Goal: Information Seeking & Learning: Learn about a topic

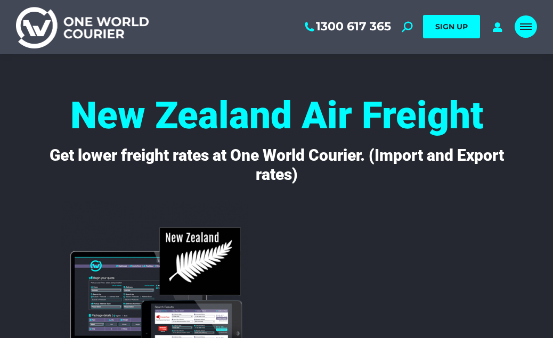
click at [526, 29] on span "Mobile menu icon" at bounding box center [526, 29] width 12 height 1
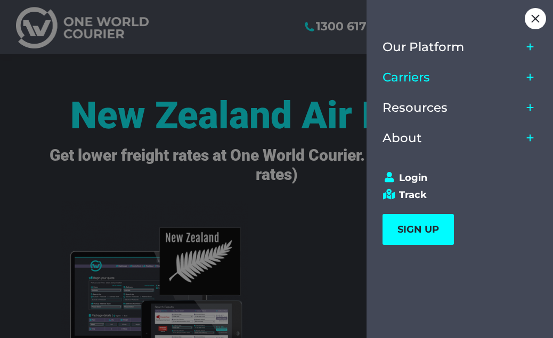
click at [420, 78] on span "Carriers" at bounding box center [405, 77] width 47 height 14
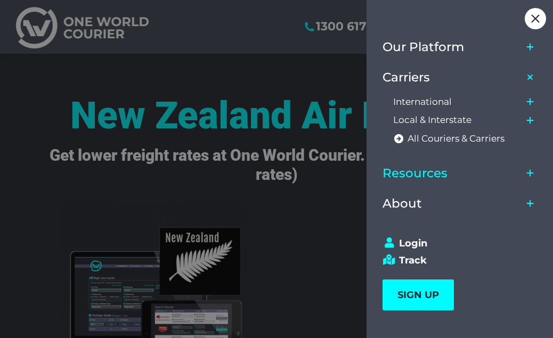
click at [408, 174] on span "Resources" at bounding box center [414, 173] width 65 height 14
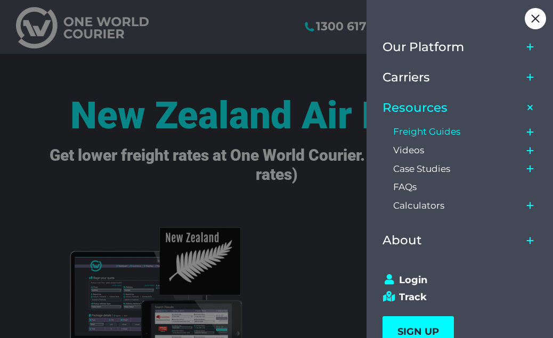
click at [422, 132] on span "Freight Guides" at bounding box center [426, 131] width 67 height 11
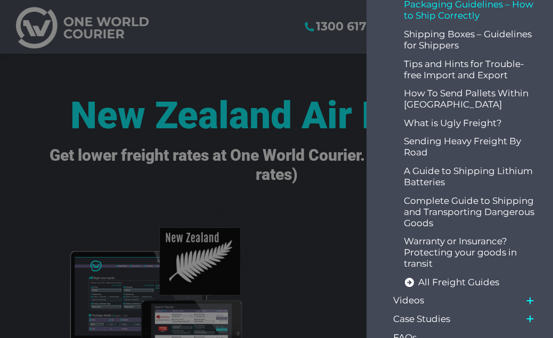
scroll to position [293, 0]
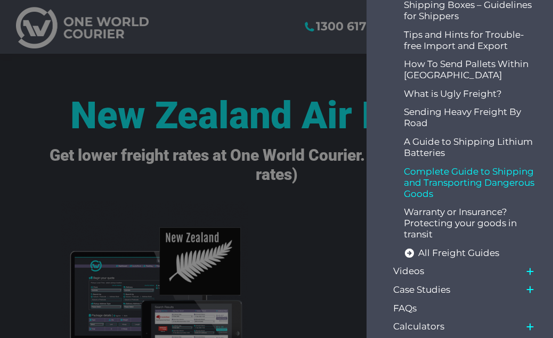
click at [458, 176] on span "Complete Guide to Shipping and Transporting Dangerous Goods" at bounding box center [471, 183] width 134 height 34
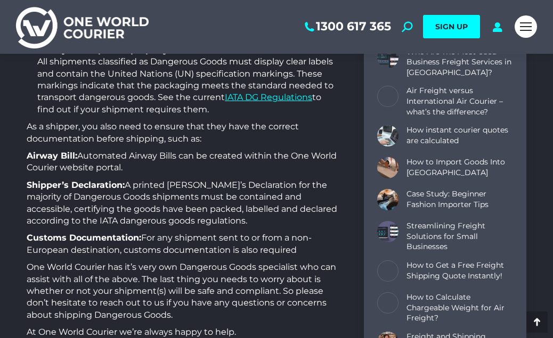
scroll to position [1945, 0]
click at [423, 159] on link "How to Import Goods Into [GEOGRAPHIC_DATA]" at bounding box center [459, 168] width 106 height 21
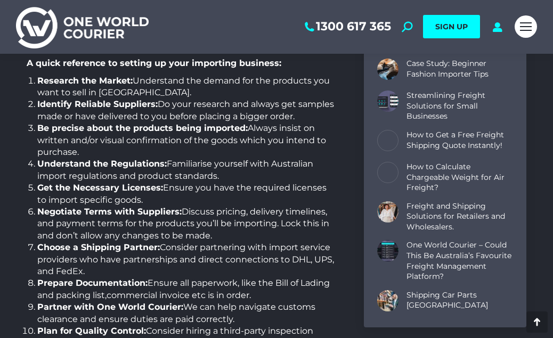
scroll to position [697, 0]
